Goal: Information Seeking & Learning: Check status

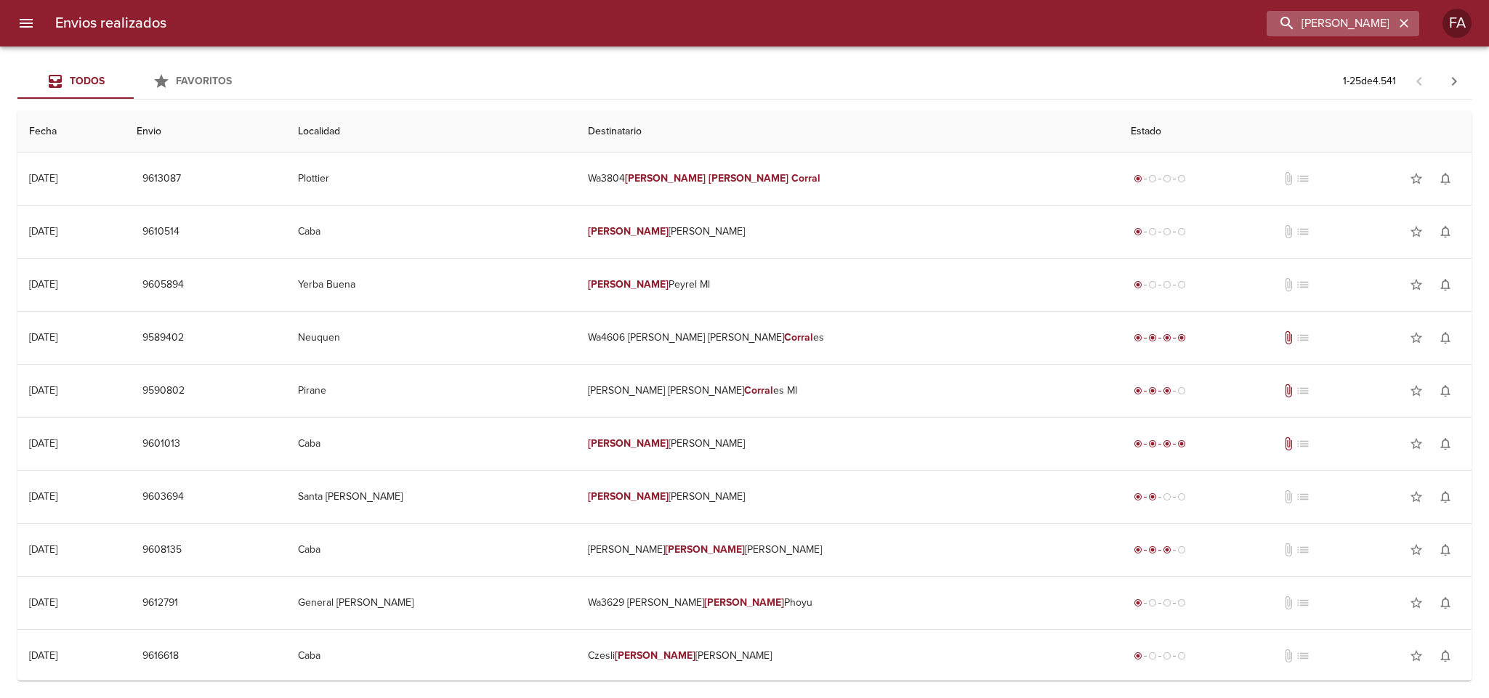
click at [1409, 28] on icon "button" at bounding box center [1404, 23] width 15 height 15
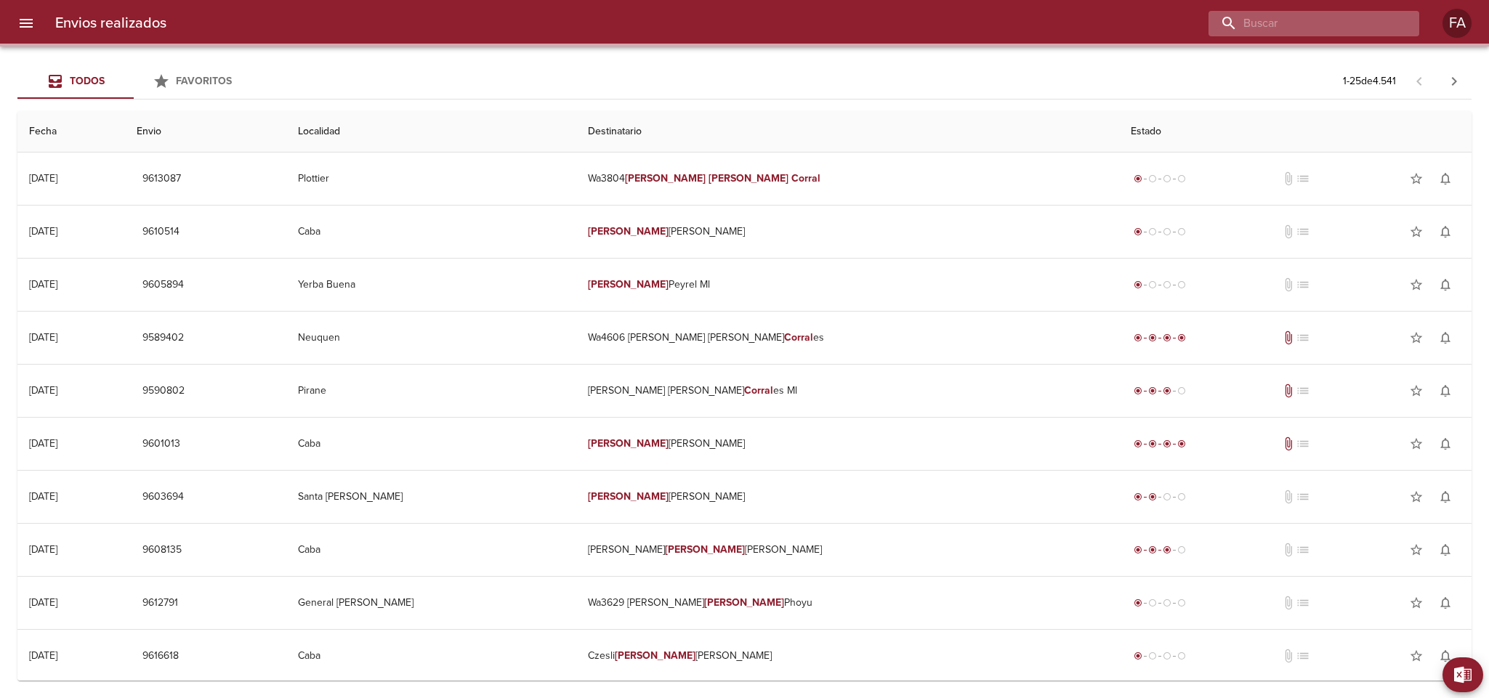
click at [1385, 23] on input "buscar" at bounding box center [1302, 23] width 186 height 25
paste input "[PERSON_NAME]"
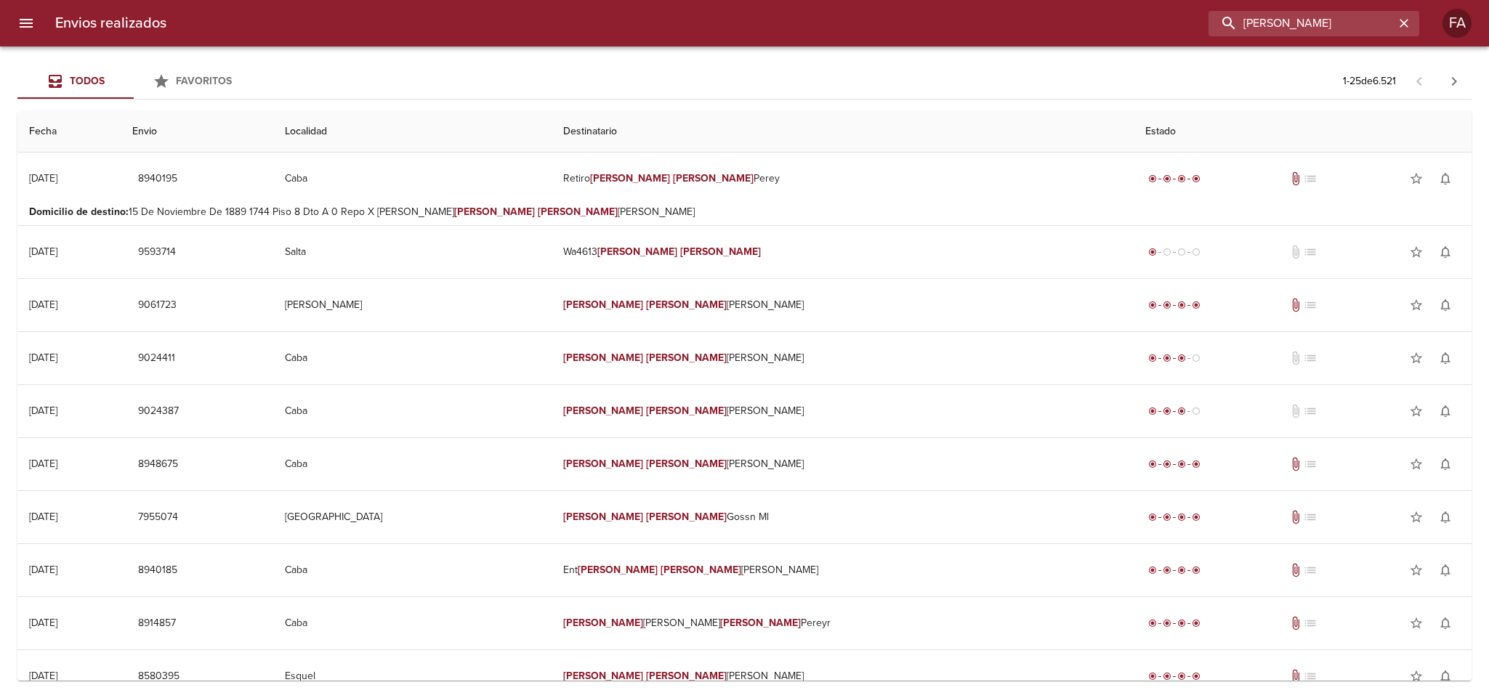
type input "[PERSON_NAME]"
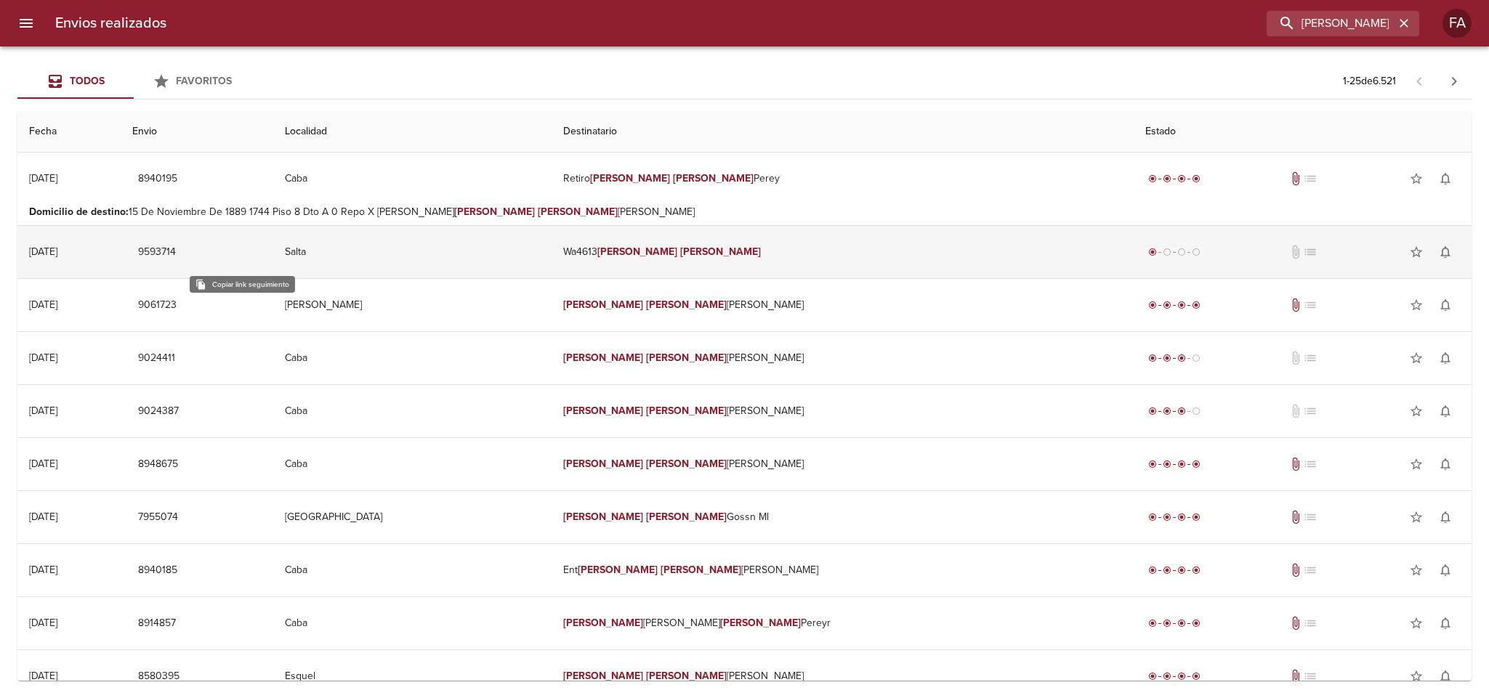
click at [176, 253] on span "9593714" at bounding box center [157, 252] width 38 height 18
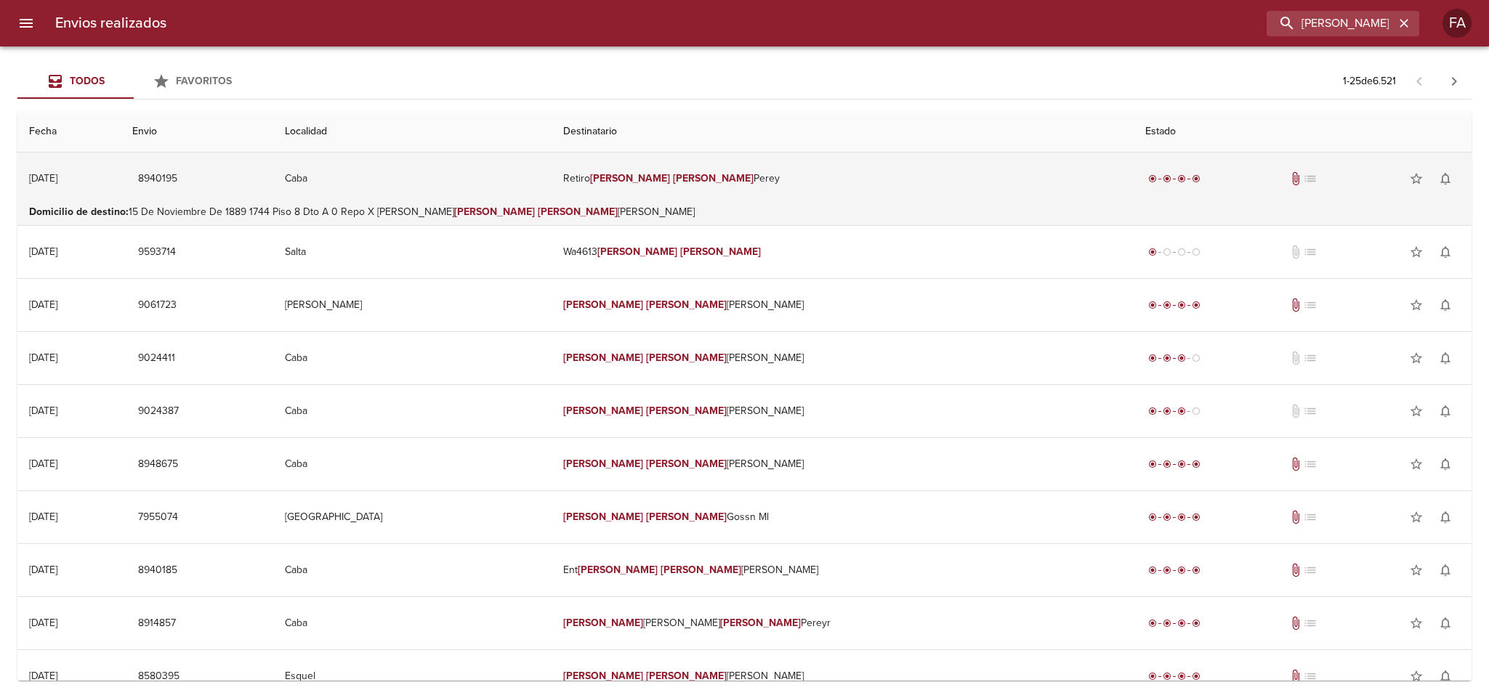
click at [754, 183] on em "[PERSON_NAME]" at bounding box center [713, 178] width 81 height 12
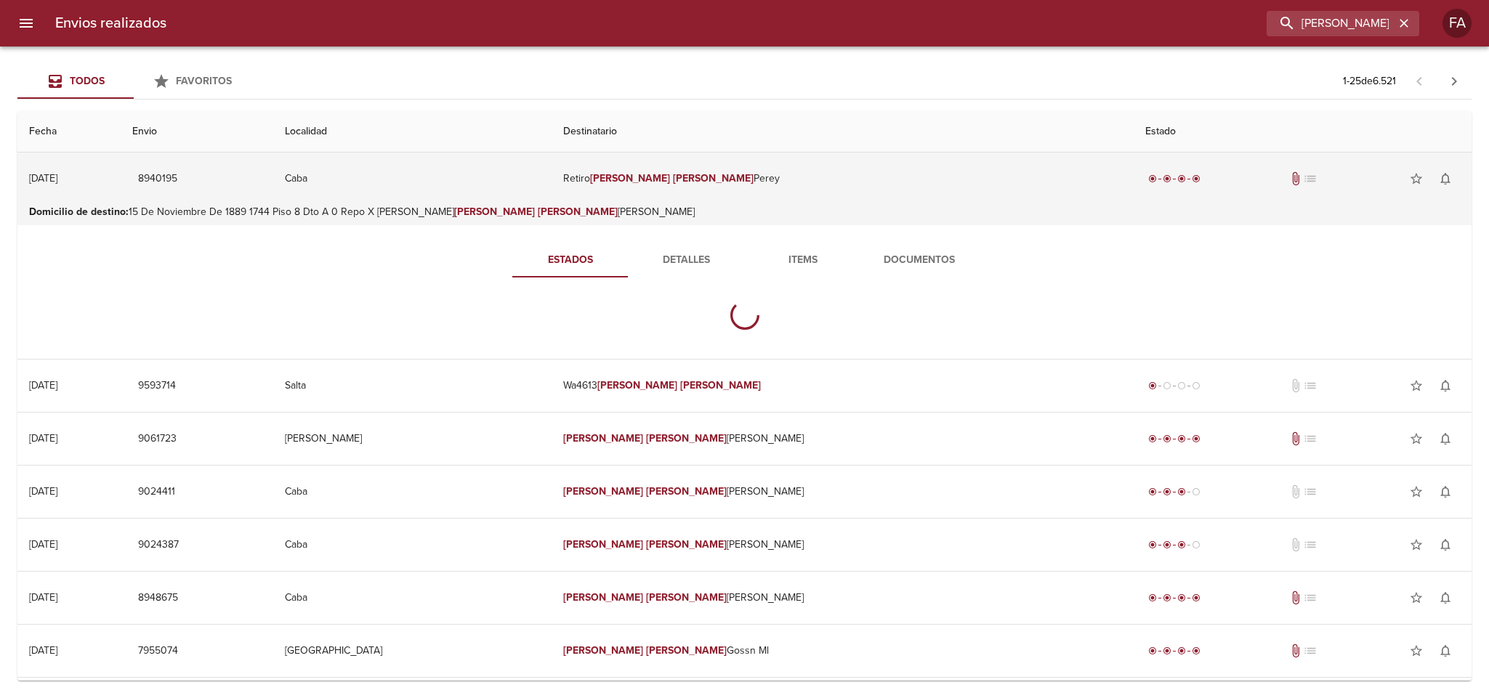
click at [754, 183] on em "[PERSON_NAME]" at bounding box center [713, 178] width 81 height 12
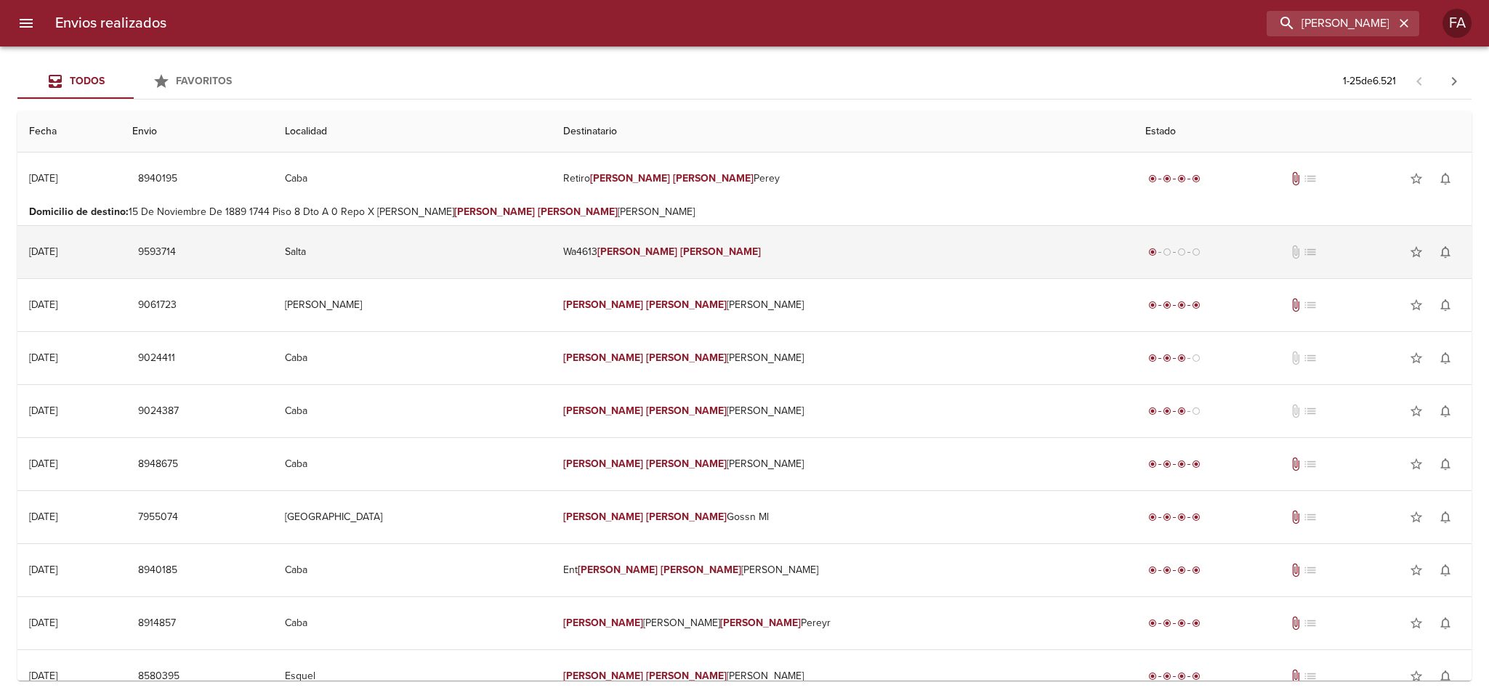
click at [731, 251] on em "[PERSON_NAME]" at bounding box center [720, 252] width 81 height 12
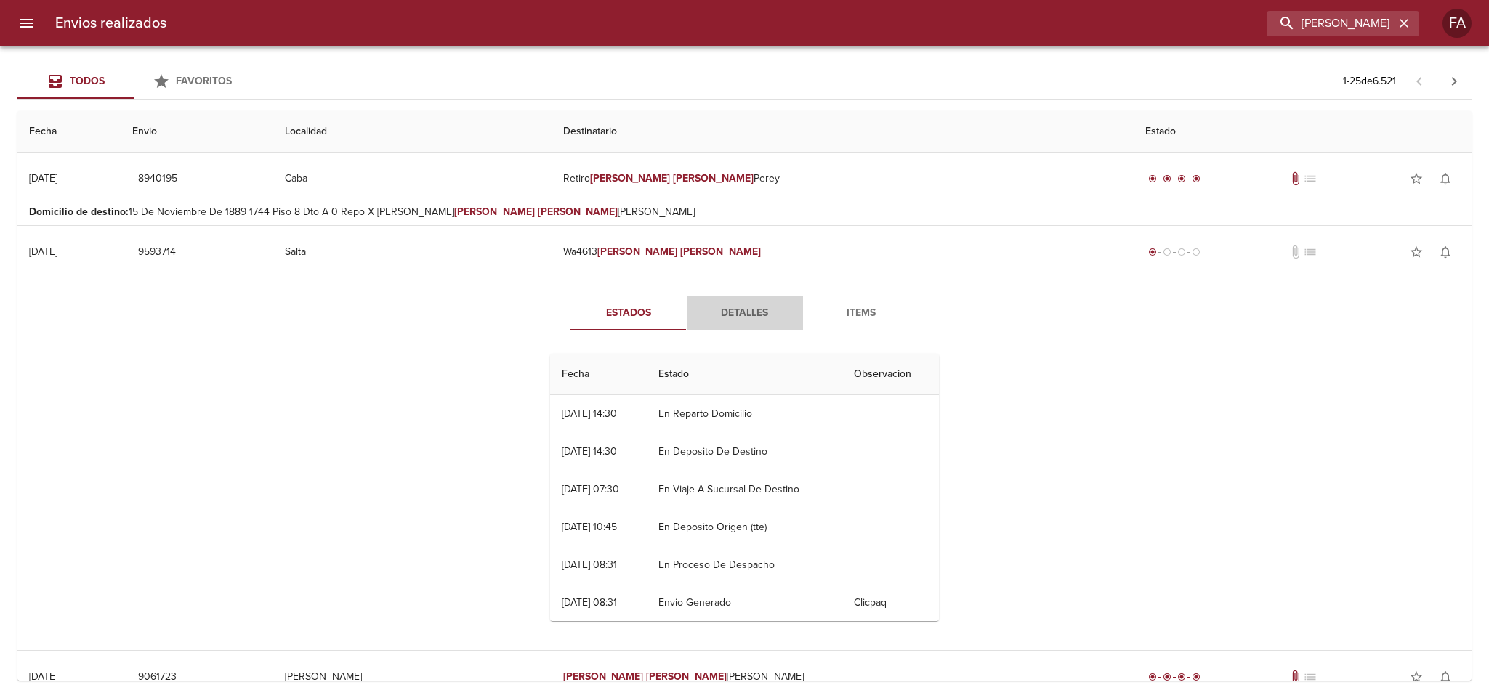
click at [720, 310] on span "Detalles" at bounding box center [745, 314] width 99 height 18
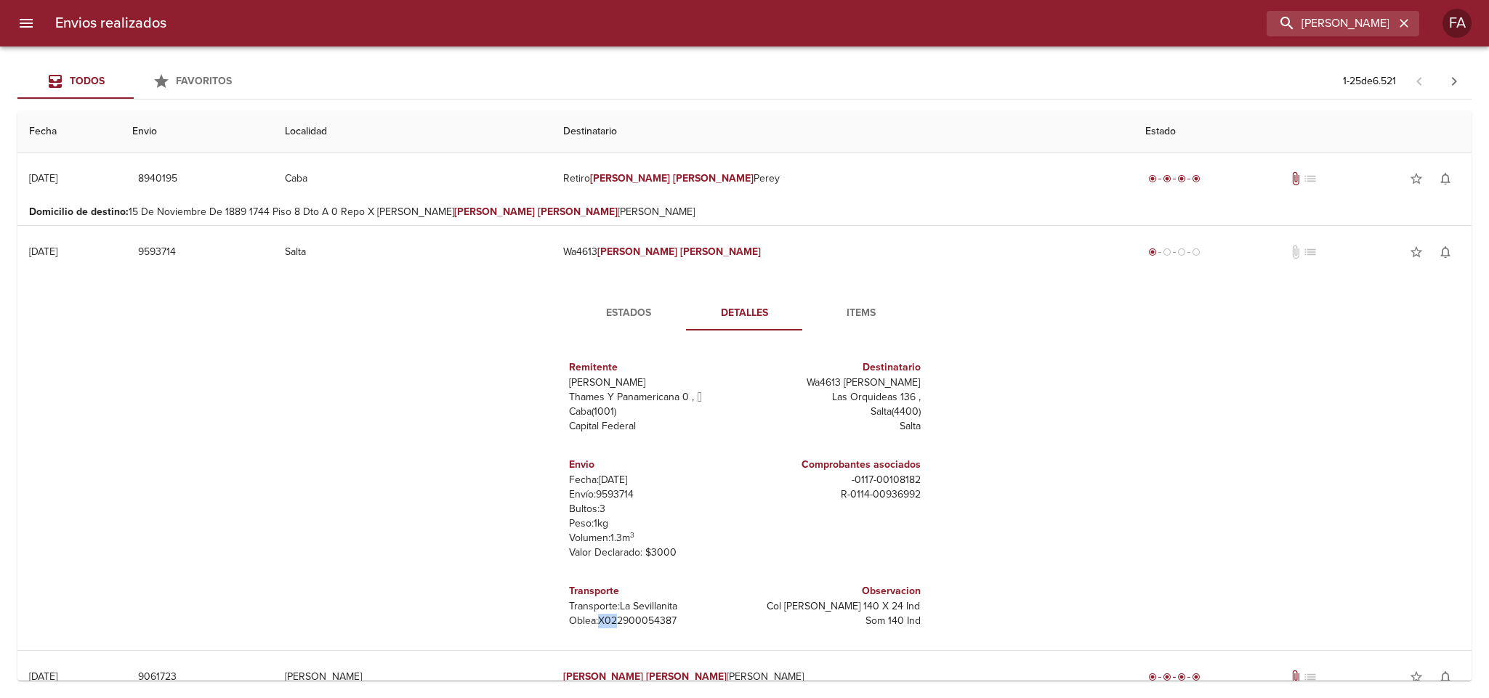
scroll to position [7, 0]
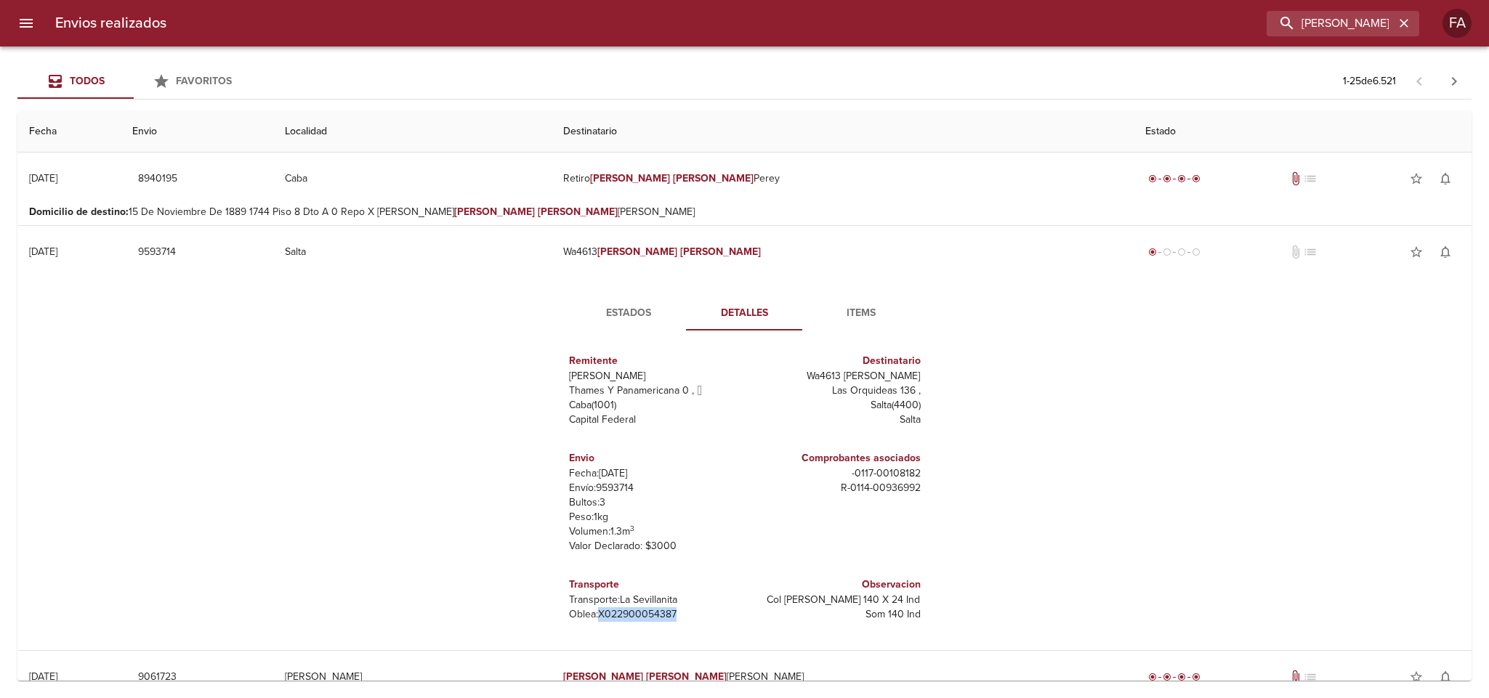
drag, startPoint x: 585, startPoint y: 621, endPoint x: 681, endPoint y: 621, distance: 95.9
click at [681, 621] on p "[PERSON_NAME]: X022900054387" at bounding box center [654, 615] width 170 height 15
copy p "X022900054387"
click at [622, 321] on span "Estados" at bounding box center [628, 314] width 99 height 18
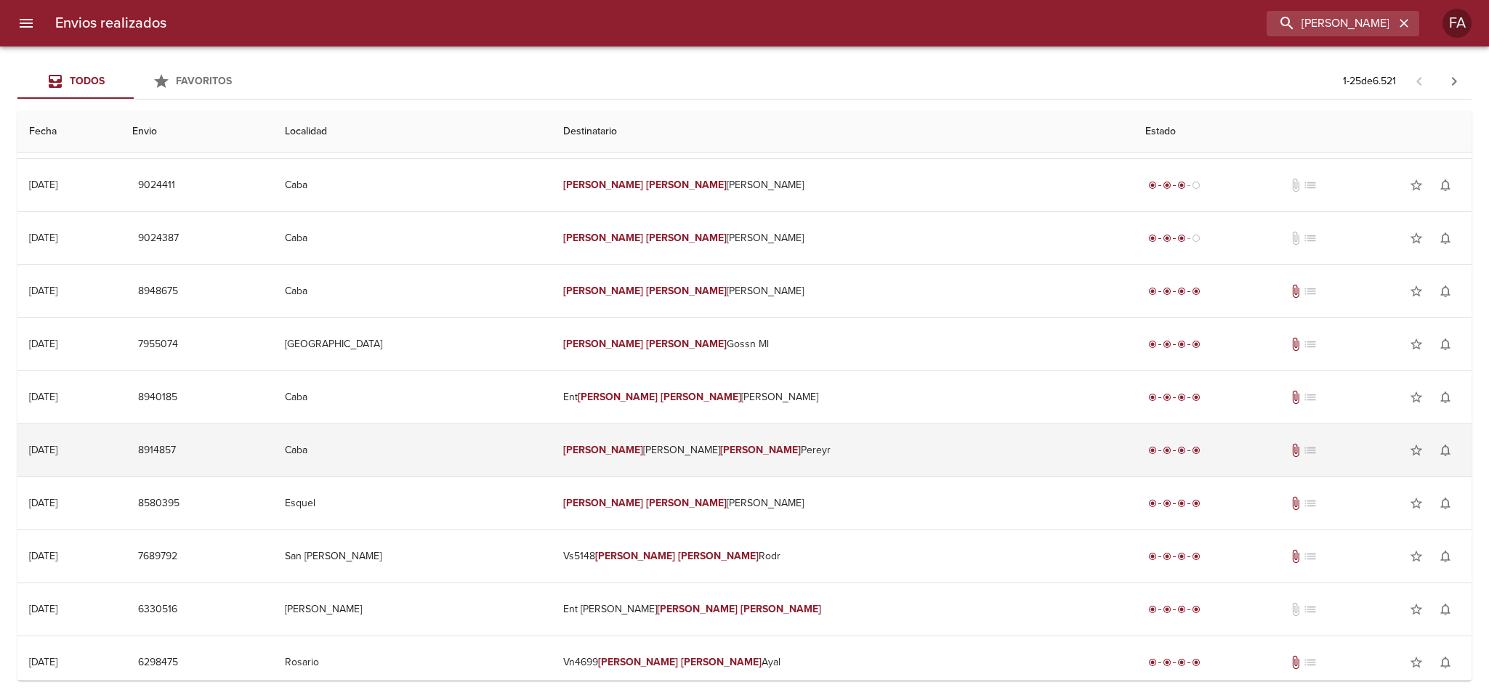
scroll to position [0, 0]
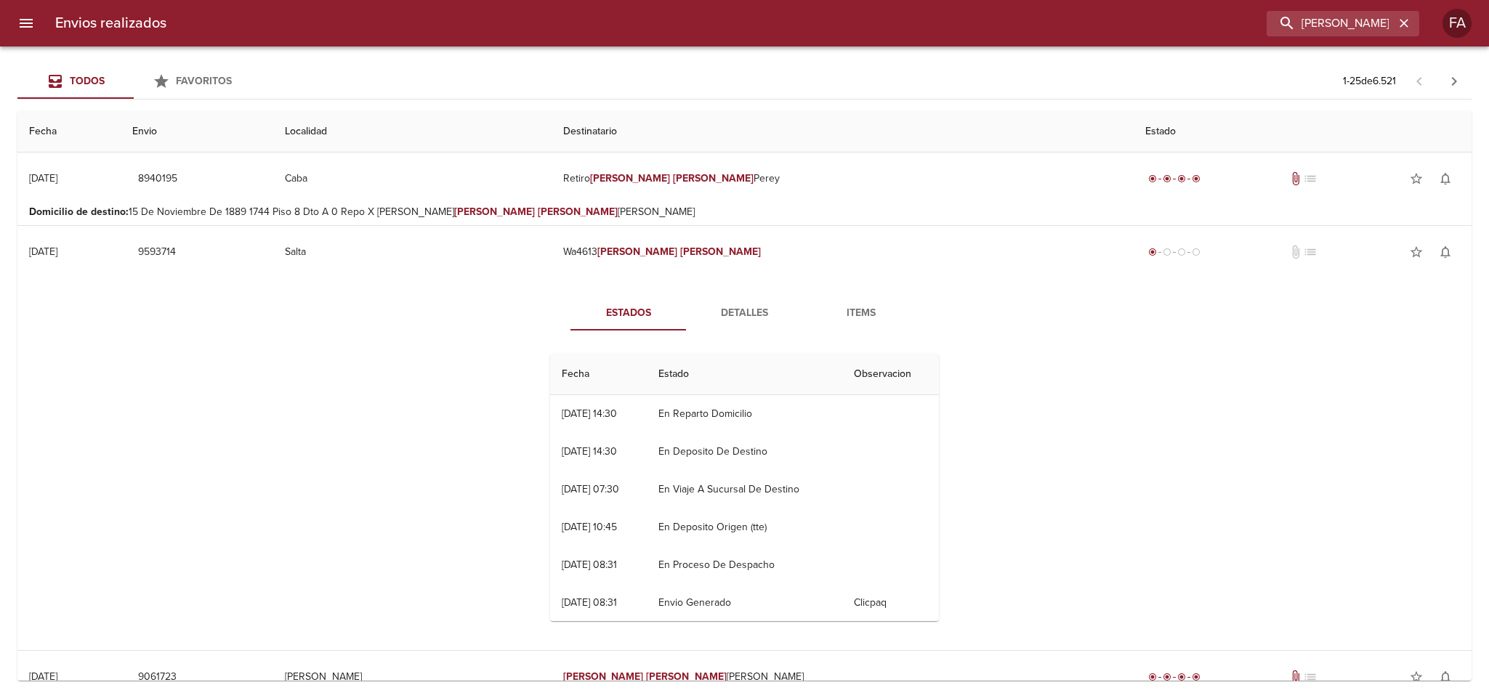
click at [744, 310] on span "Detalles" at bounding box center [745, 314] width 99 height 18
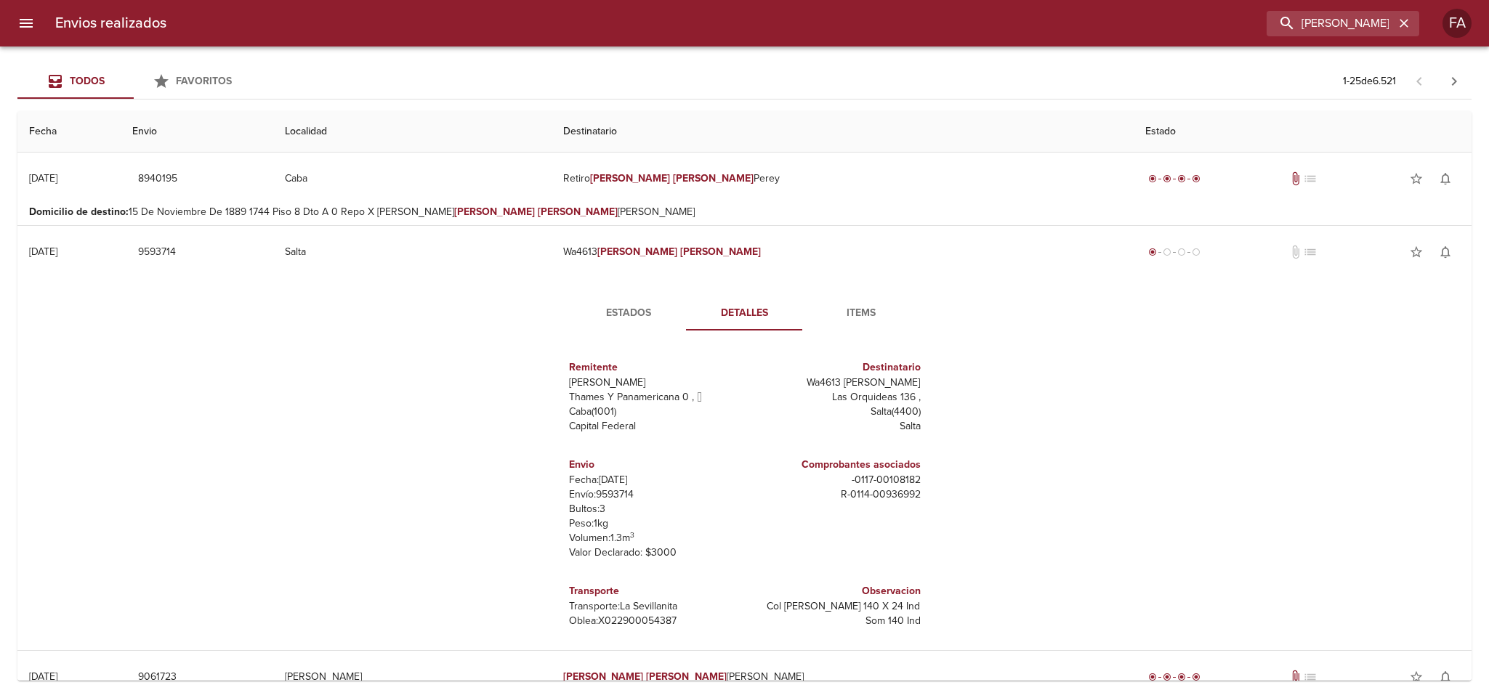
scroll to position [7, 0]
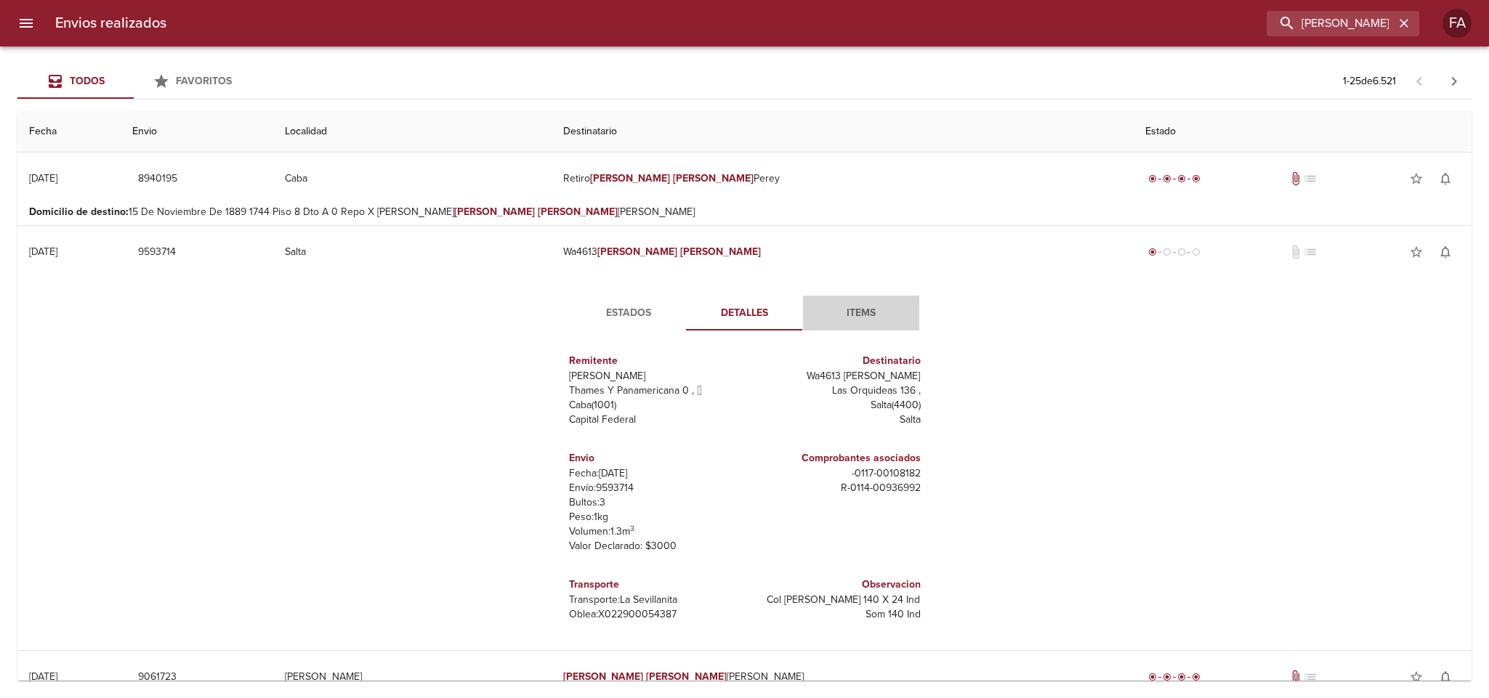
click at [831, 307] on span "Items" at bounding box center [861, 314] width 99 height 18
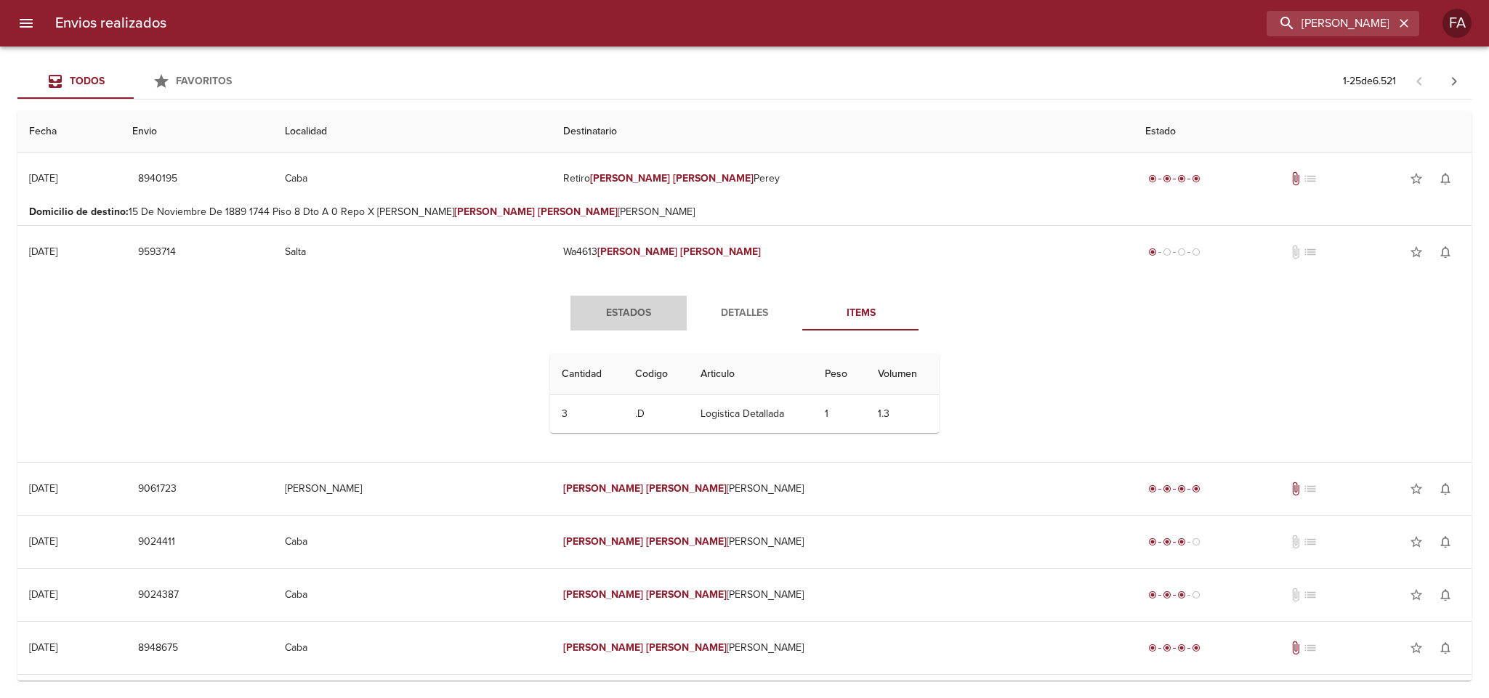
click at [632, 307] on span "Estados" at bounding box center [628, 314] width 99 height 18
